Goal: Task Accomplishment & Management: Use online tool/utility

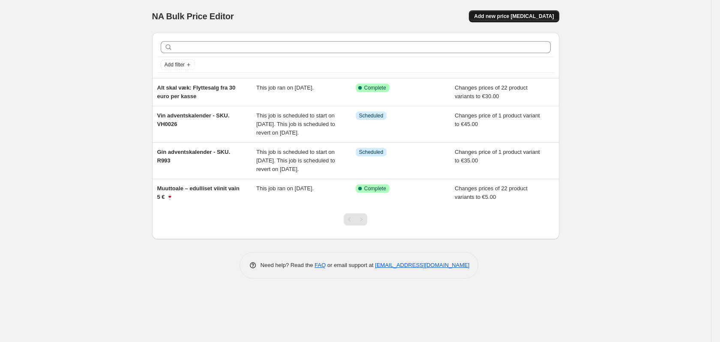
click at [506, 13] on button "Add new price [MEDICAL_DATA]" at bounding box center [514, 16] width 90 height 12
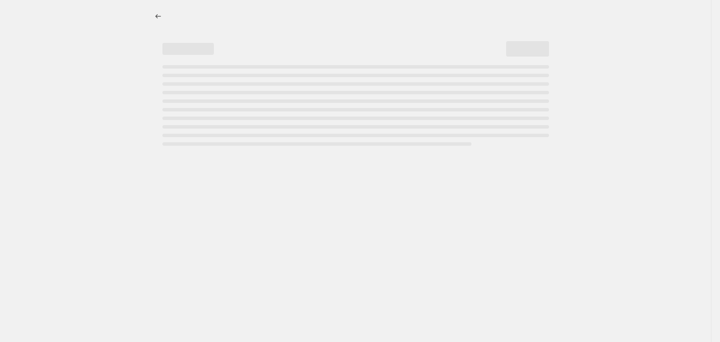
select select "percentage"
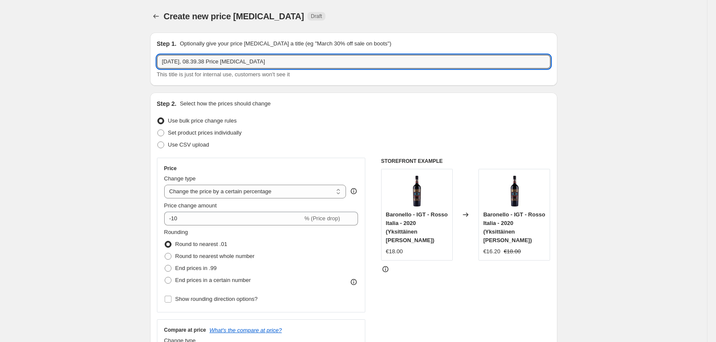
drag, startPoint x: 267, startPoint y: 62, endPoint x: 155, endPoint y: 62, distance: 112.3
click at [155, 62] on div "Step 1. Optionally give your price change job a title (eg "March 30% off sale o…" at bounding box center [353, 59] width 407 height 53
paste input "Muuttoale – edulliset viinit vain 5 € 🍷"
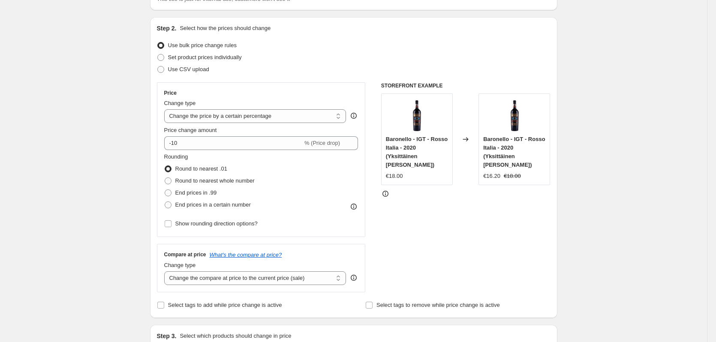
scroll to position [86, 0]
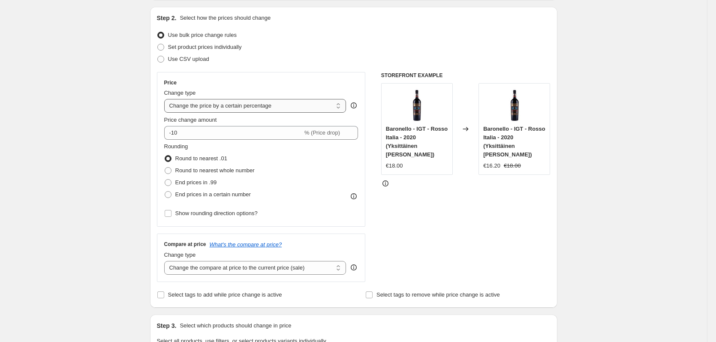
type input "Muuttoale – edulliset viinit vain 5 € 🍷18/9-25"
click at [225, 106] on select "Change the price to a certain amount Change the price by a certain amount Chang…" at bounding box center [255, 106] width 182 height 14
select select "to"
click at [166, 99] on select "Change the price to a certain amount Change the price by a certain amount Chang…" at bounding box center [255, 106] width 182 height 14
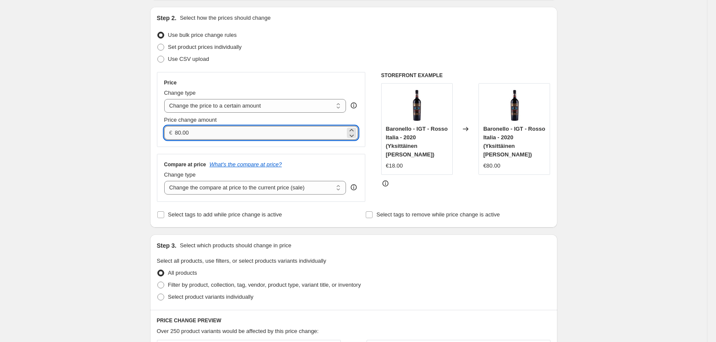
drag, startPoint x: 194, startPoint y: 133, endPoint x: 178, endPoint y: 134, distance: 15.9
click at [178, 134] on input "80.00" at bounding box center [260, 133] width 170 height 14
type input "5.00"
click at [147, 155] on div "Step 1. Optionally give your price change job a title (eg "March 30% off sale o…" at bounding box center [350, 295] width 414 height 710
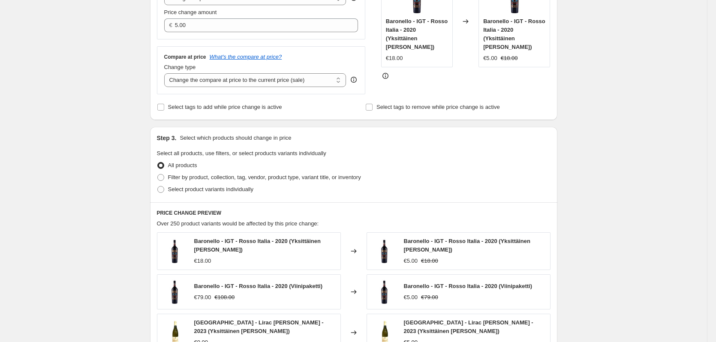
scroll to position [214, 0]
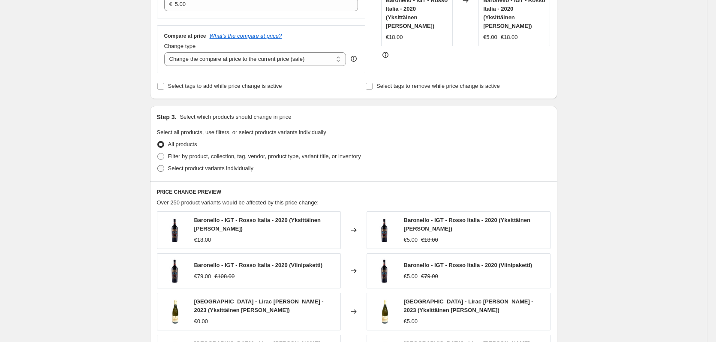
click at [167, 168] on label "Select product variants individually" at bounding box center [205, 168] width 96 height 12
click at [158, 165] on input "Select product variants individually" at bounding box center [157, 165] width 0 height 0
radio input "true"
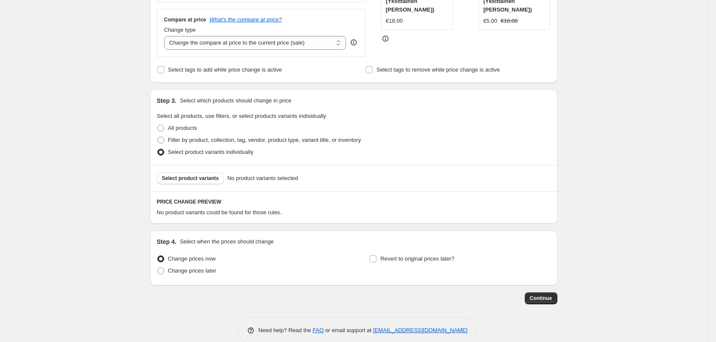
scroll to position [246, 0]
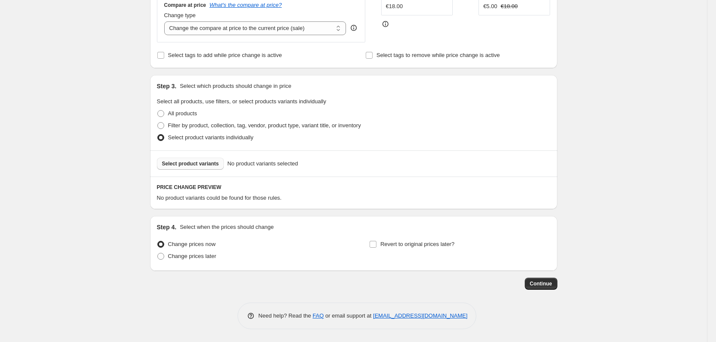
click at [191, 166] on span "Select product variants" at bounding box center [190, 163] width 57 height 7
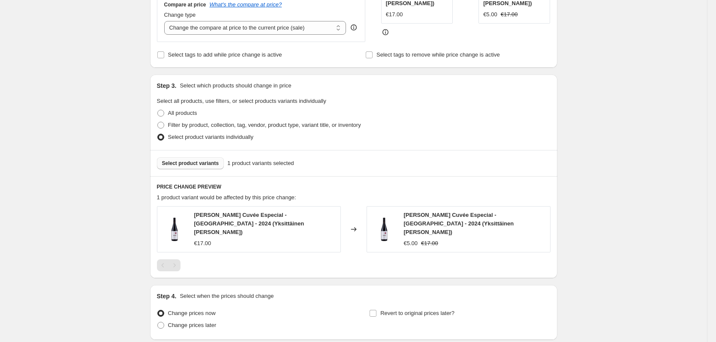
click at [189, 149] on div "Step 3. Select which products should change in price Select all products, use f…" at bounding box center [353, 112] width 407 height 75
click at [186, 163] on span "Select product variants" at bounding box center [190, 163] width 57 height 7
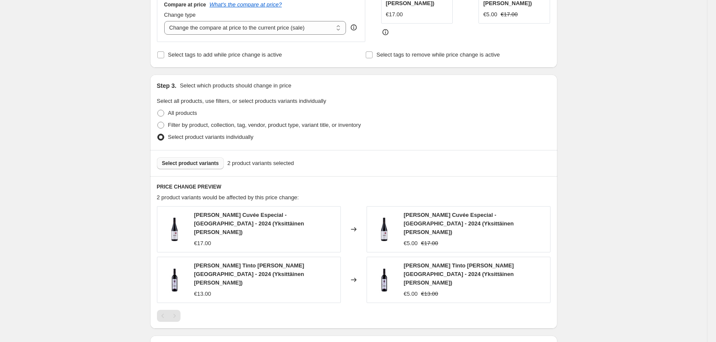
click at [192, 157] on div "Select product variants 2 product variants selected" at bounding box center [353, 163] width 407 height 26
click at [187, 161] on span "Select product variants" at bounding box center [190, 163] width 57 height 7
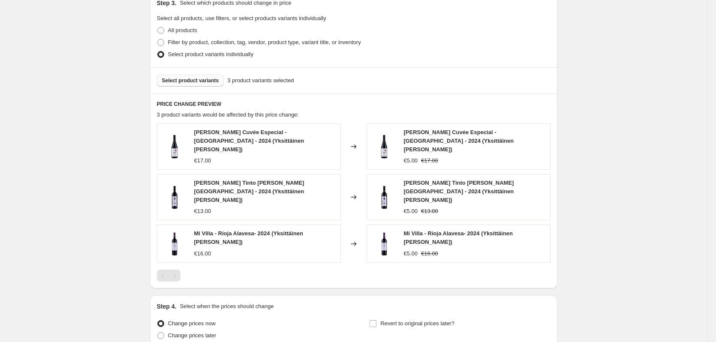
scroll to position [374, 0]
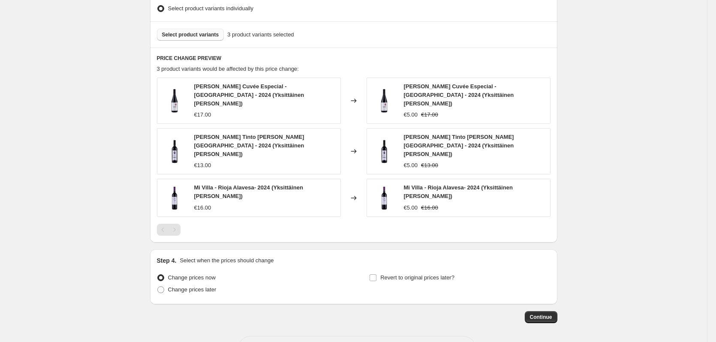
click at [174, 31] on button "Select product variants" at bounding box center [190, 35] width 67 height 12
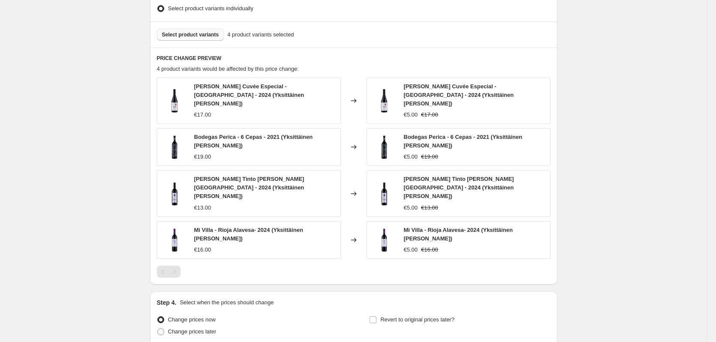
click at [188, 32] on button "Select product variants" at bounding box center [190, 35] width 67 height 12
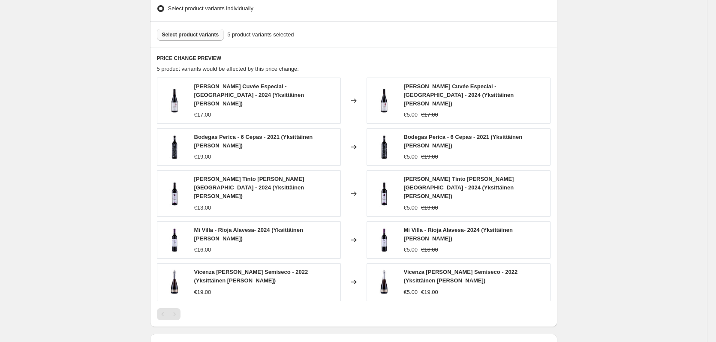
click at [198, 36] on span "Select product variants" at bounding box center [190, 34] width 57 height 7
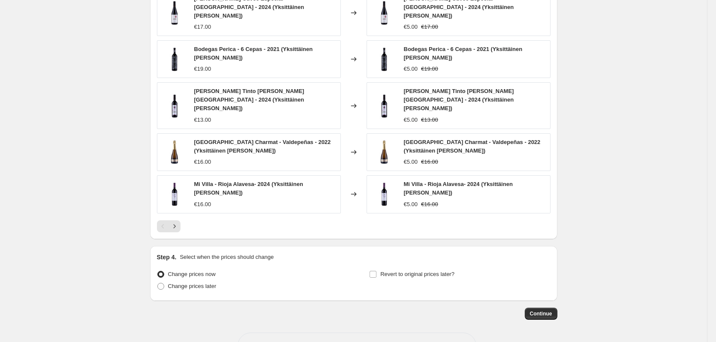
scroll to position [470, 0]
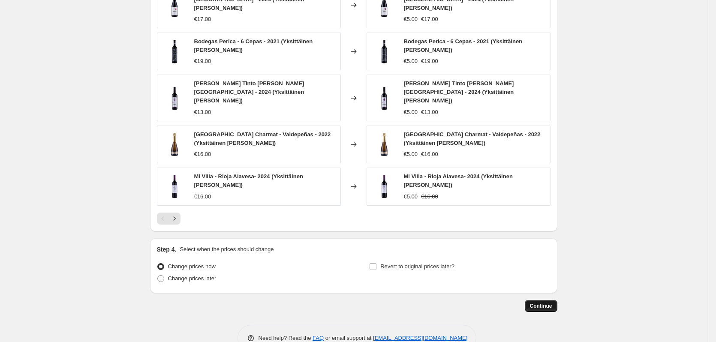
click at [550, 303] on span "Continue" at bounding box center [541, 306] width 22 height 7
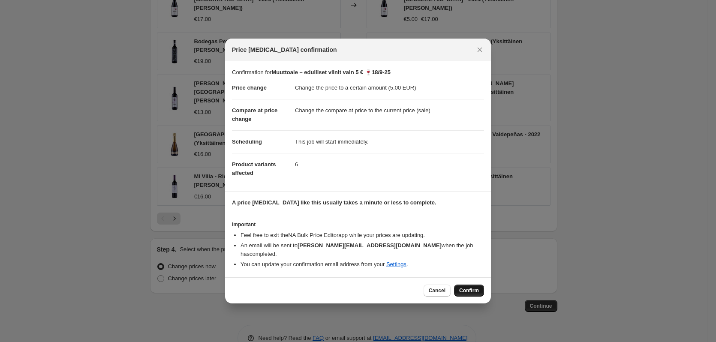
click at [466, 287] on span "Confirm" at bounding box center [469, 290] width 20 height 7
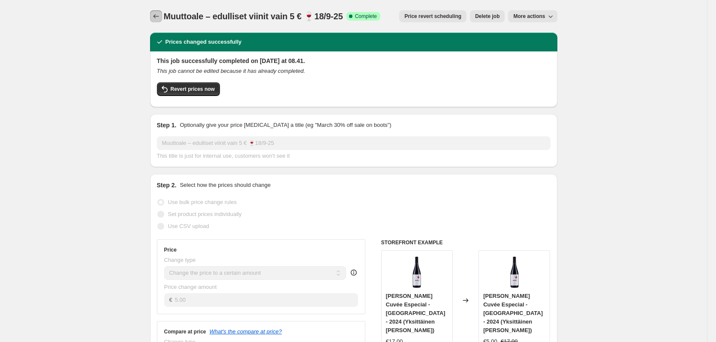
click at [156, 14] on icon "Price change jobs" at bounding box center [156, 16] width 9 height 9
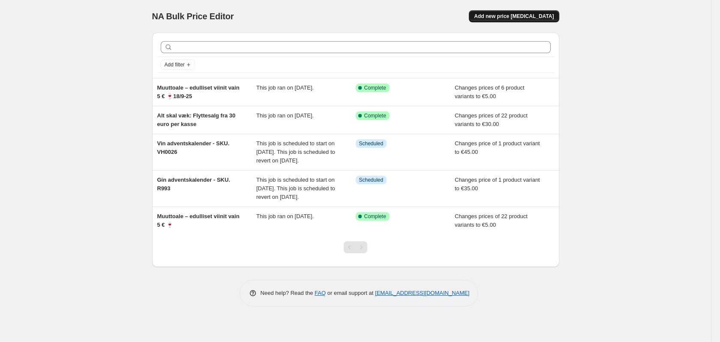
click at [549, 21] on button "Add new price [MEDICAL_DATA]" at bounding box center [514, 16] width 90 height 12
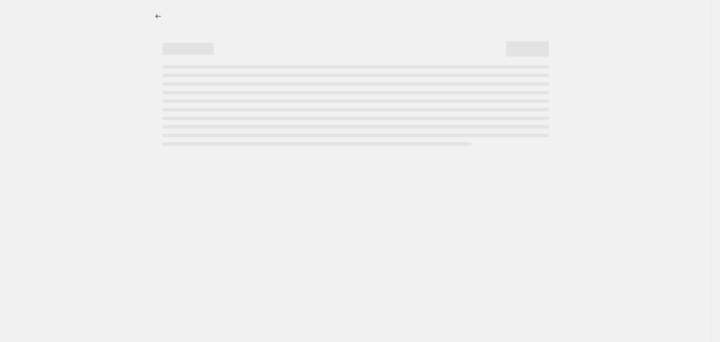
select select "percentage"
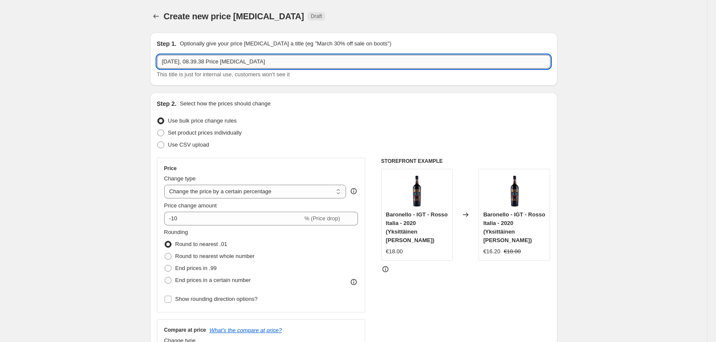
drag, startPoint x: 268, startPoint y: 57, endPoint x: 167, endPoint y: 61, distance: 101.2
click at [167, 61] on input "18. sep. 2025, 08.39.38 Price change job" at bounding box center [353, 62] width 393 height 14
click at [270, 64] on input "18. sep. 2025, 08.39.38 Price change job" at bounding box center [353, 62] width 393 height 14
drag, startPoint x: 271, startPoint y: 60, endPoint x: 151, endPoint y: 65, distance: 120.1
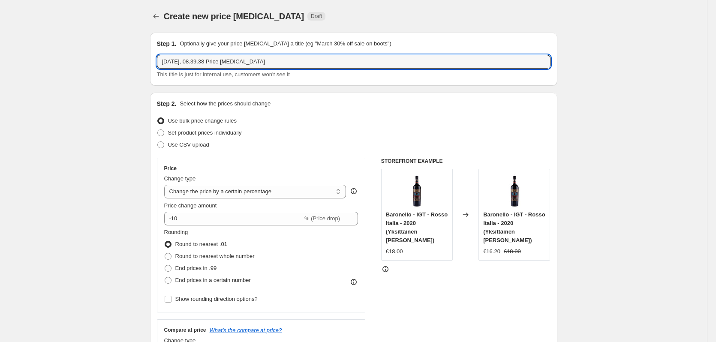
paste input "Alt skal væk: Flyttesalg fra 30 euro per kasse"
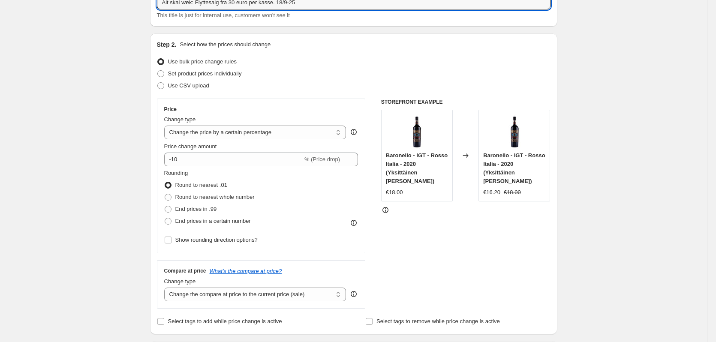
scroll to position [86, 0]
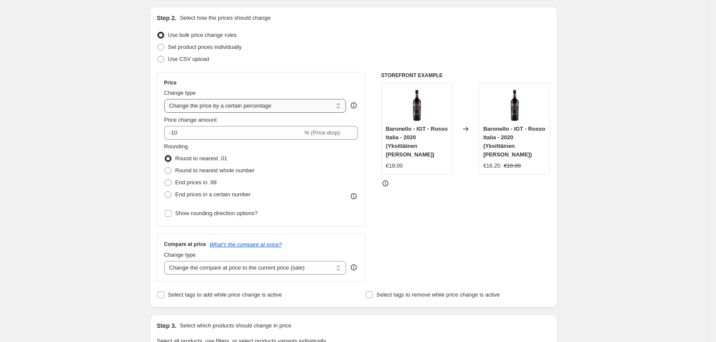
type input "Alt skal væk: Flyttesalg fra 30 euro per kasse. 18/9-25"
click at [189, 107] on select "Change the price to a certain amount Change the price by a certain amount Chang…" at bounding box center [255, 106] width 182 height 14
select select "to"
click at [166, 99] on select "Change the price to a certain amount Change the price by a certain amount Chang…" at bounding box center [255, 106] width 182 height 14
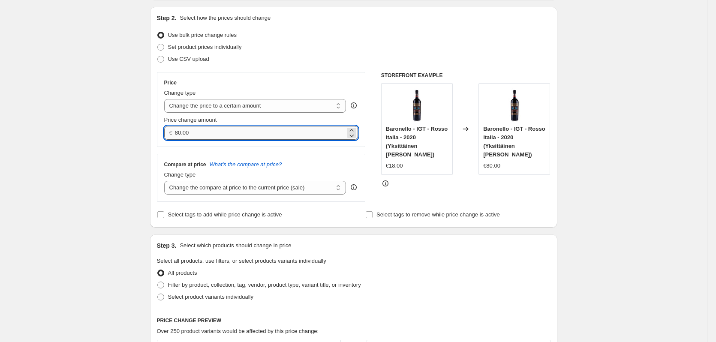
drag, startPoint x: 191, startPoint y: 132, endPoint x: 177, endPoint y: 132, distance: 13.3
click at [177, 132] on input "80.00" at bounding box center [260, 133] width 170 height 14
type input "30.00"
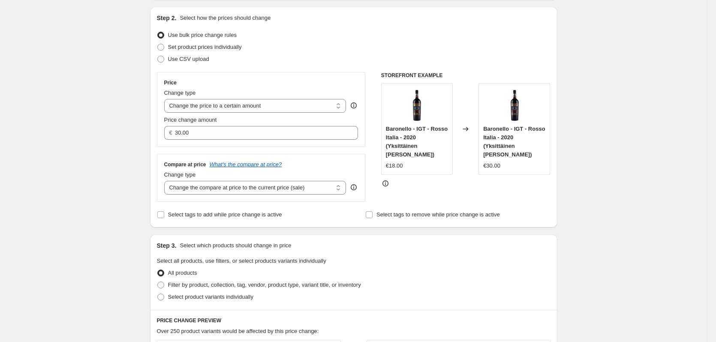
click at [129, 144] on div "Create new price change job. This page is ready Create new price change job Dra…" at bounding box center [353, 308] width 707 height 788
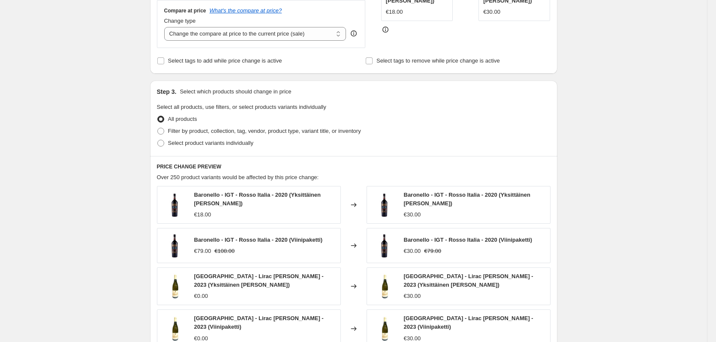
scroll to position [257, 0]
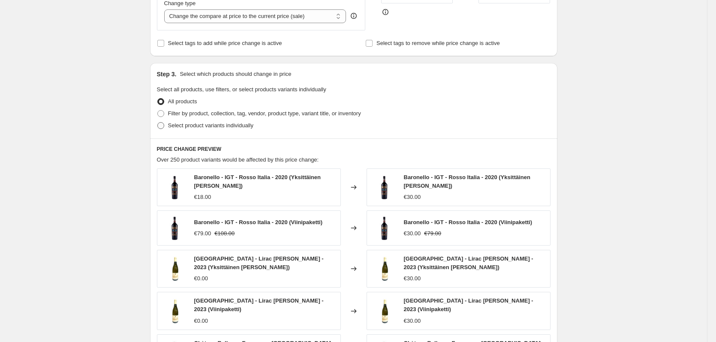
click at [167, 126] on label "Select product variants individually" at bounding box center [205, 126] width 96 height 12
click at [158, 123] on input "Select product variants individually" at bounding box center [157, 122] width 0 height 0
radio input "true"
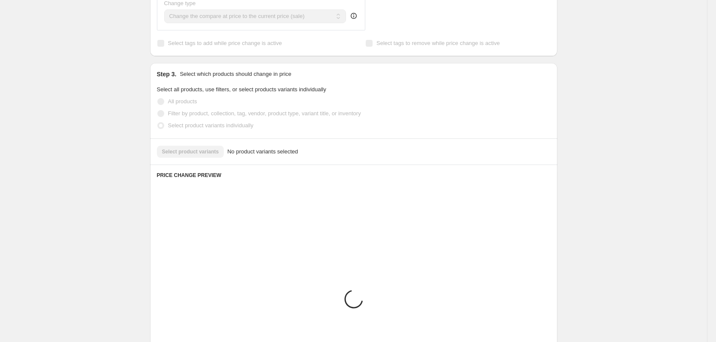
scroll to position [246, 0]
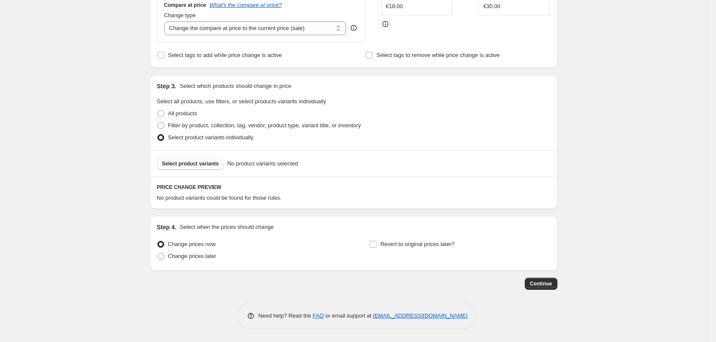
click at [175, 163] on span "Select product variants" at bounding box center [190, 163] width 57 height 7
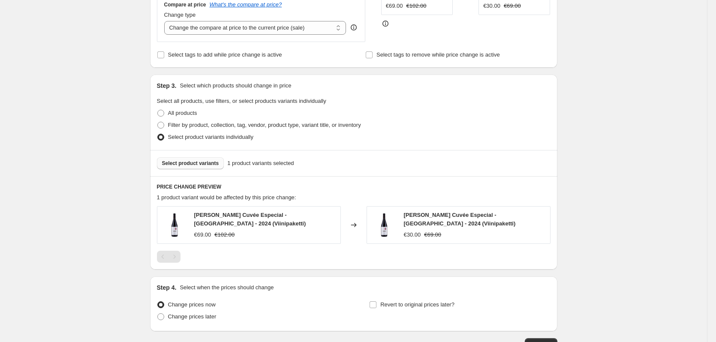
click at [175, 161] on span "Select product variants" at bounding box center [190, 163] width 57 height 7
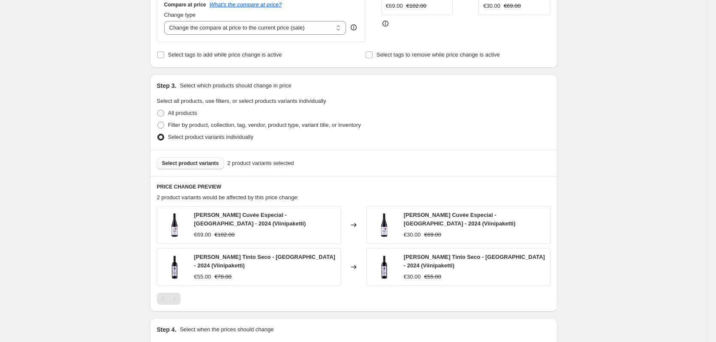
click at [206, 167] on span "Select product variants" at bounding box center [190, 163] width 57 height 7
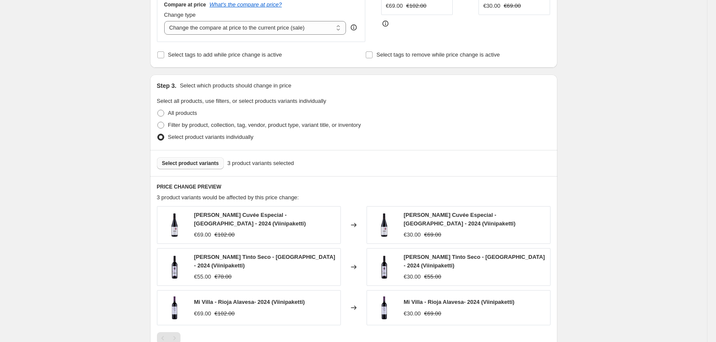
click at [182, 161] on span "Select product variants" at bounding box center [190, 163] width 57 height 7
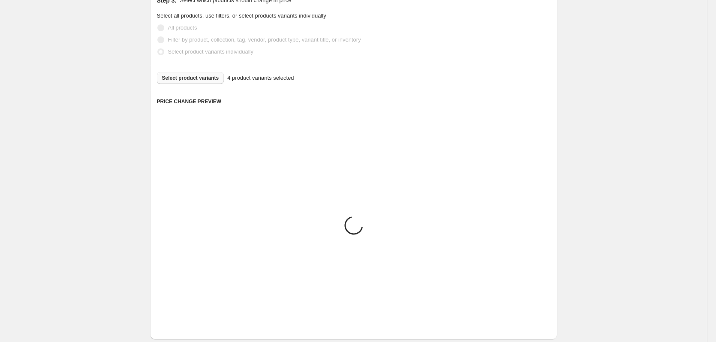
scroll to position [331, 0]
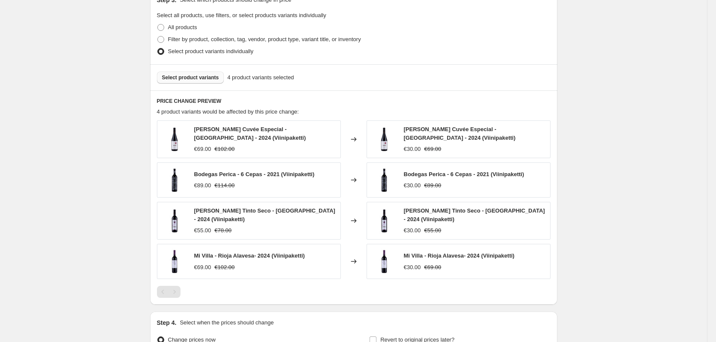
click at [201, 77] on span "Select product variants" at bounding box center [190, 77] width 57 height 7
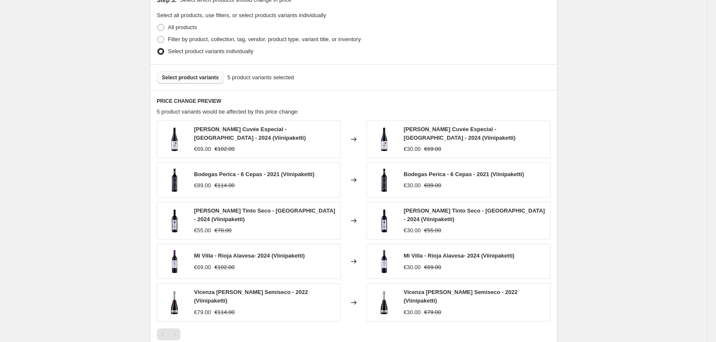
click at [207, 75] on span "Select product variants" at bounding box center [190, 77] width 57 height 7
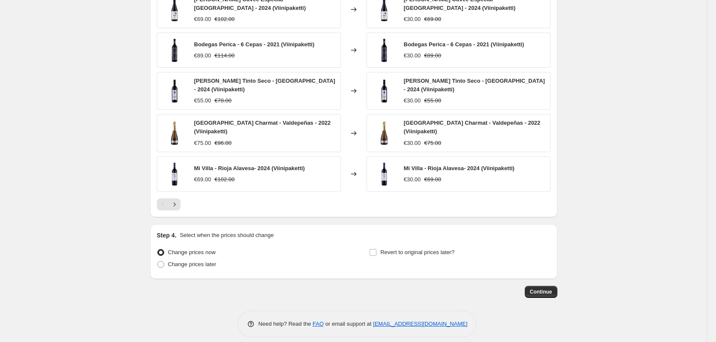
scroll to position [467, 0]
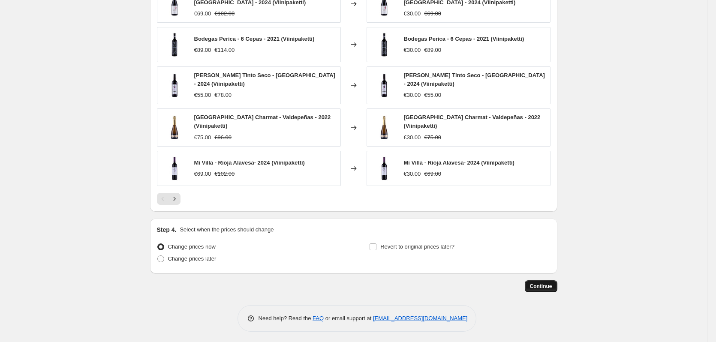
click at [548, 285] on span "Continue" at bounding box center [541, 286] width 22 height 7
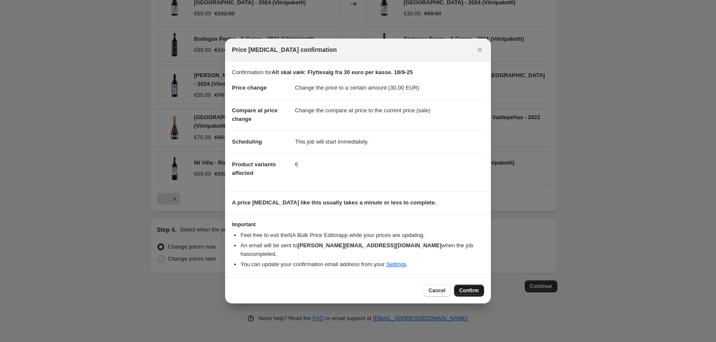
click at [469, 288] on span "Confirm" at bounding box center [469, 290] width 20 height 7
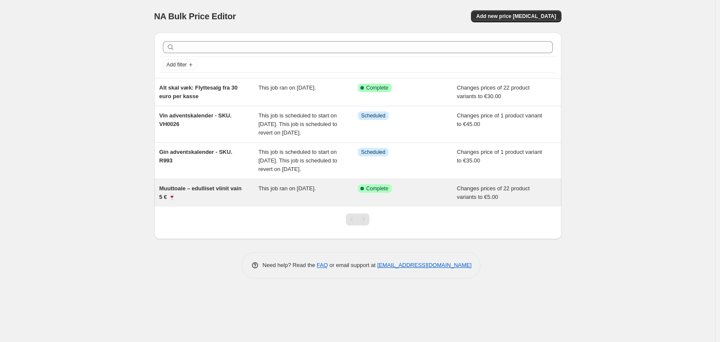
click at [209, 200] on span "Muuttoale – edulliset viinit vain 5 € 🍷" at bounding box center [200, 192] width 82 height 15
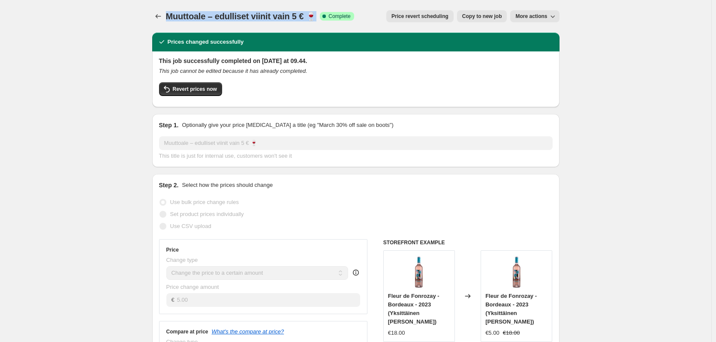
drag, startPoint x: 317, startPoint y: 15, endPoint x: 169, endPoint y: 15, distance: 147.4
click at [169, 15] on span "Muuttoale – edulliset viinit vain 5 € 🍷" at bounding box center [241, 16] width 151 height 9
copy span "Muuttoale – edulliset viinit vain 5 € 🍷"
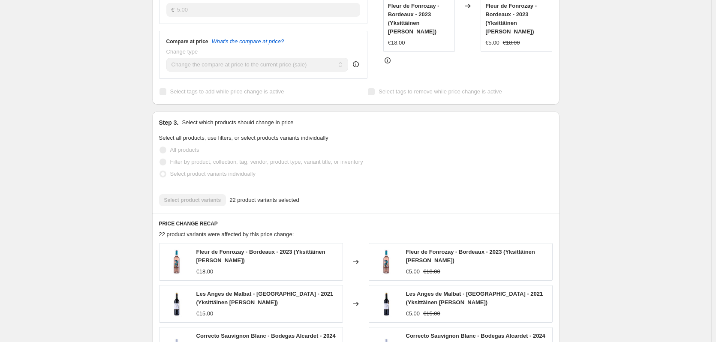
scroll to position [300, 0]
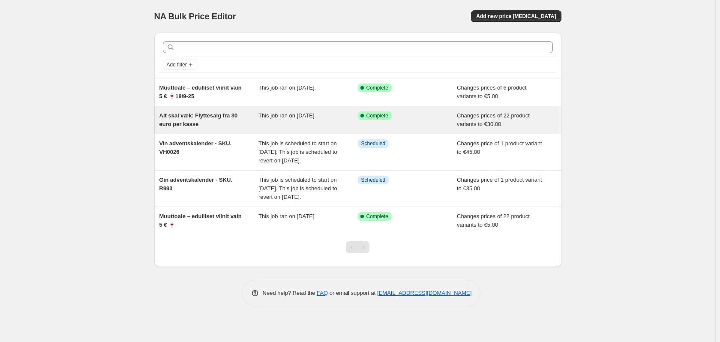
click at [217, 122] on div "Alt skal væk: Flyttesalg fra 30 euro per kasse" at bounding box center [208, 119] width 99 height 17
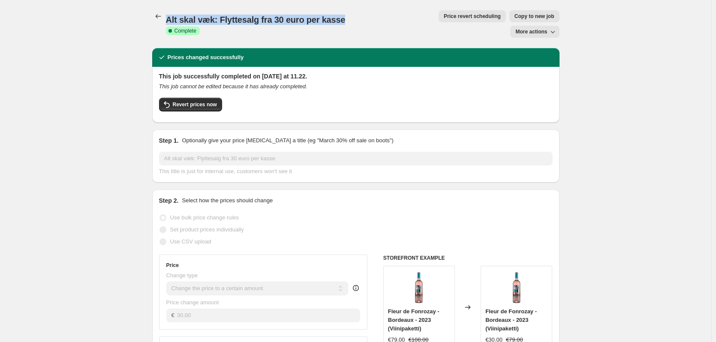
drag, startPoint x: 343, startPoint y: 16, endPoint x: 170, endPoint y: 15, distance: 172.7
click at [170, 15] on div "Alt skal væk: Flyttesalg fra 30 euro per kasse Success Complete Complete" at bounding box center [273, 24] width 215 height 21
copy span "Alt skal væk: Flyttesalg fra 30 euro per kasse"
